Goal: Task Accomplishment & Management: Manage account settings

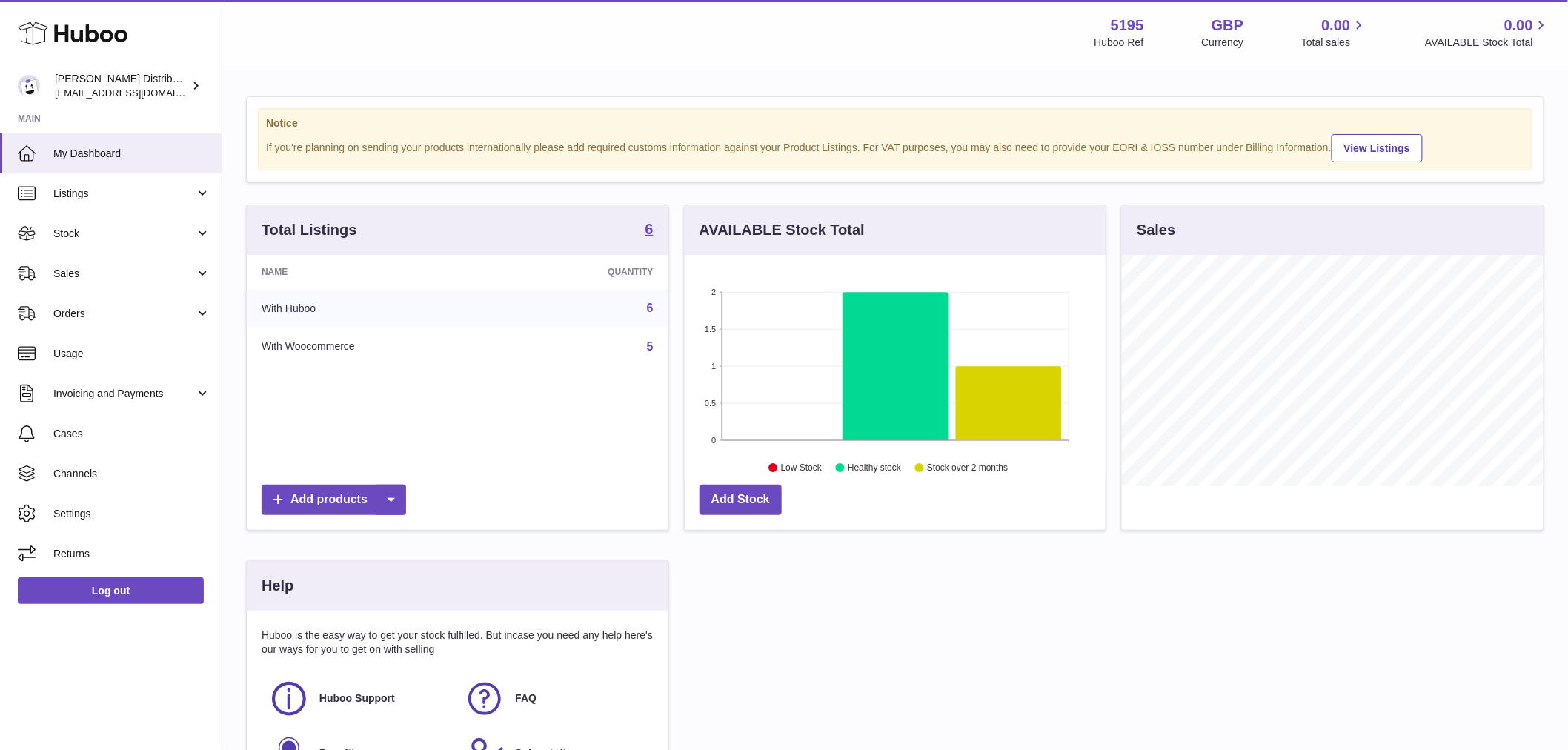
scroll to position [231, 421]
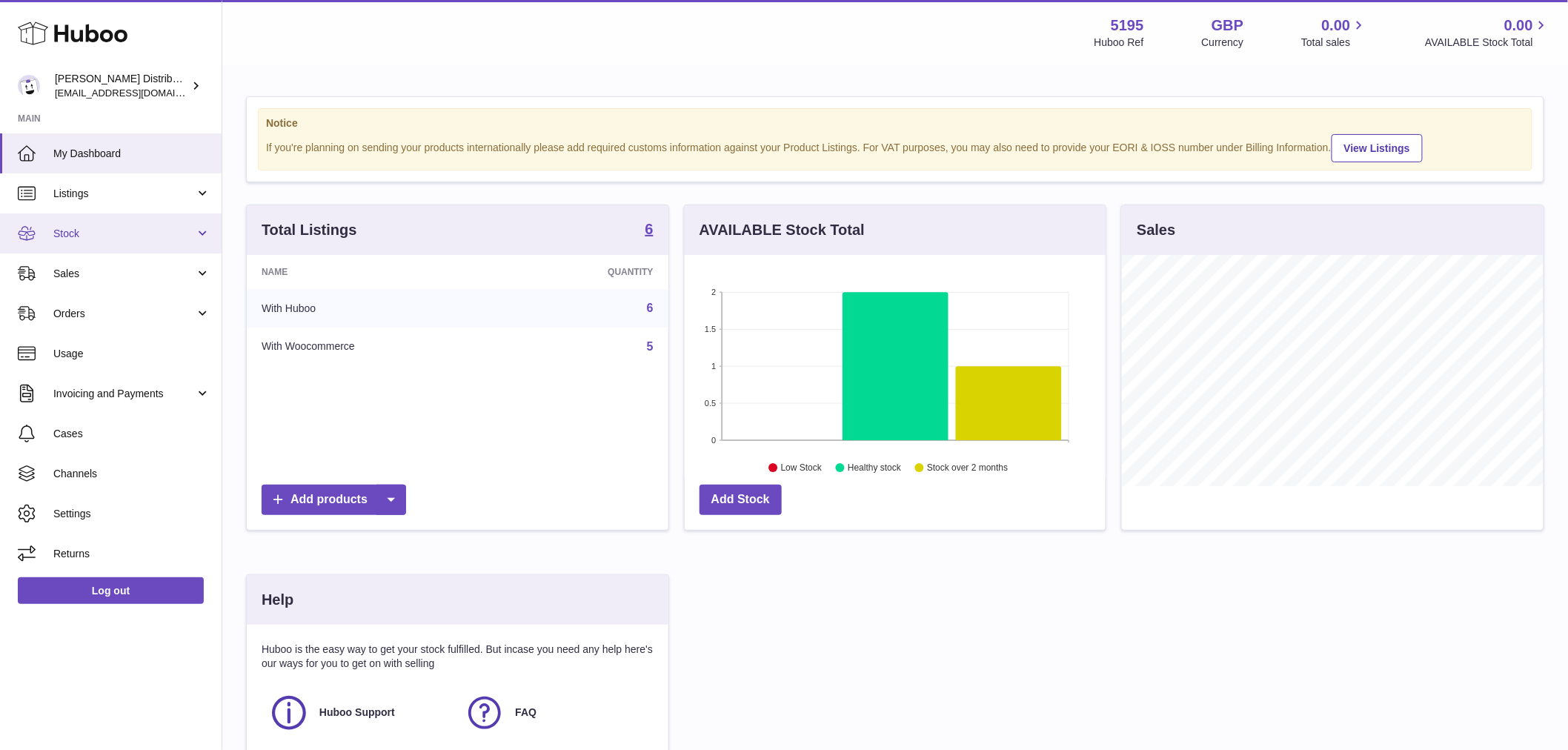
click at [80, 236] on span "Stock" at bounding box center [124, 233] width 141 height 14
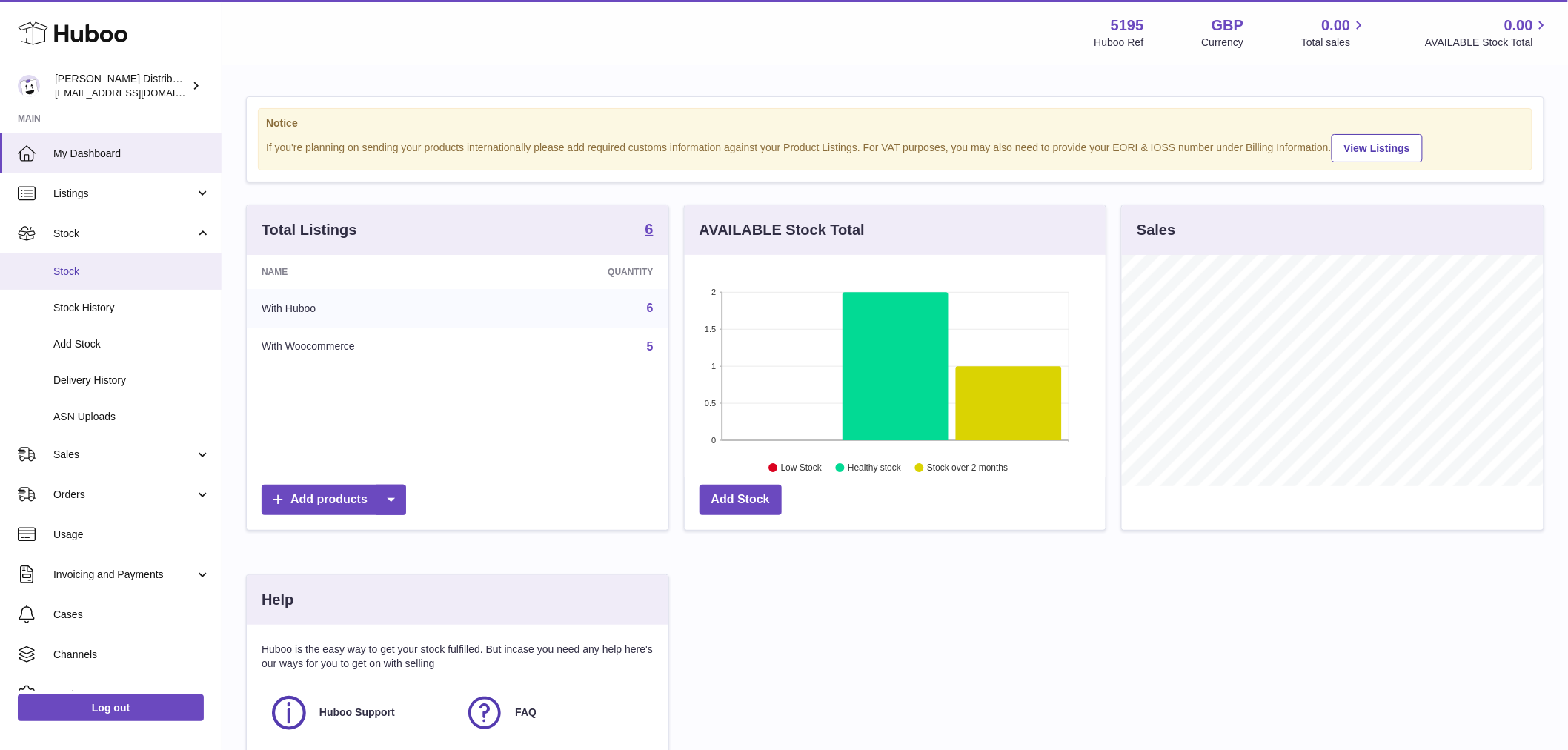
click at [83, 272] on span "Stock" at bounding box center [132, 272] width 157 height 14
